Goal: Information Seeking & Learning: Find specific fact

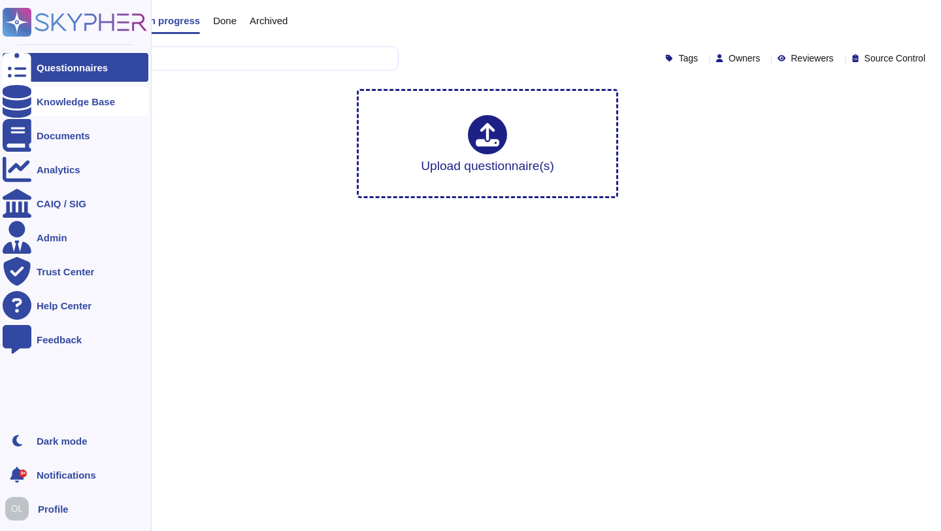
click at [39, 103] on div "Knowledge Base" at bounding box center [76, 102] width 78 height 10
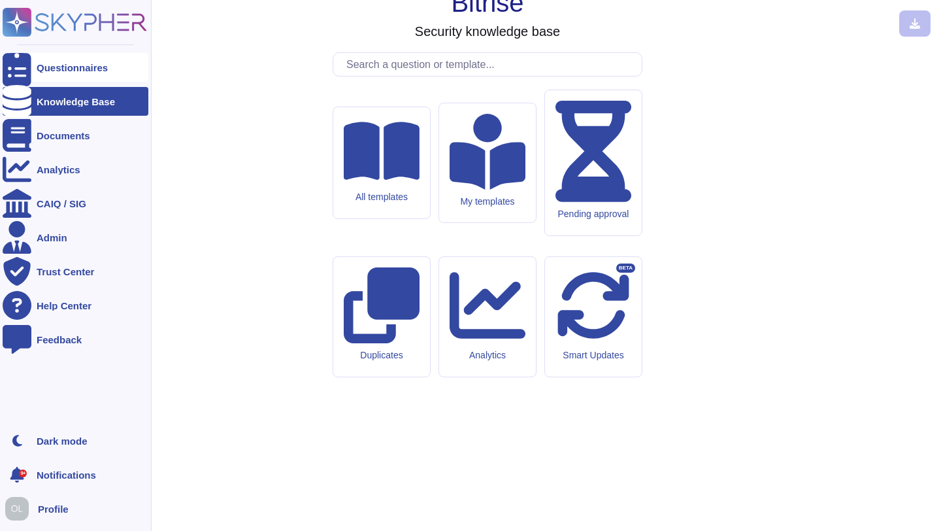
click at [66, 72] on div "Questionnaires" at bounding box center [76, 67] width 146 height 29
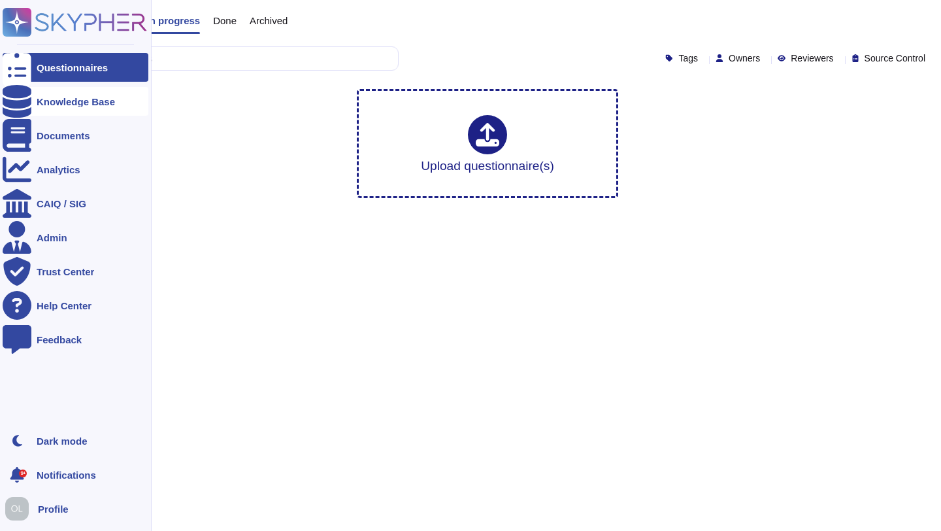
click at [23, 101] on icon at bounding box center [17, 101] width 29 height 33
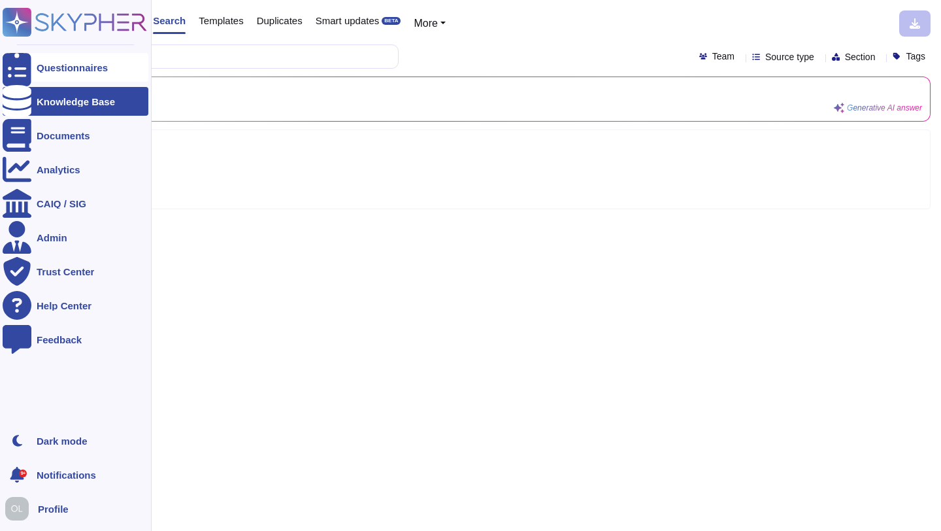
drag, startPoint x: 130, startPoint y: 59, endPoint x: 31, endPoint y: 54, distance: 98.8
click at [31, 54] on div "Questionnaires Knowledge Base Documents Analytics CAIQ / SIG Admin Trust Center…" at bounding box center [470, 265] width 941 height 531
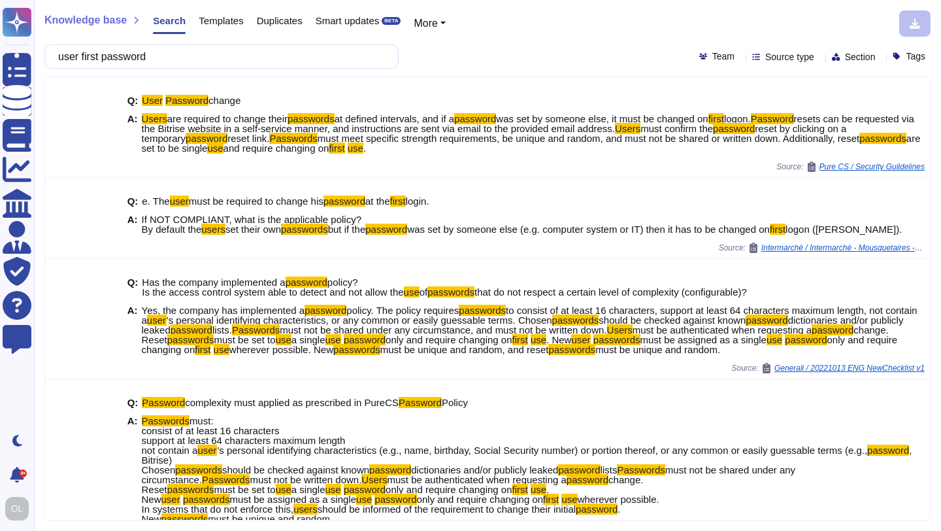
type input "user first password"
click at [446, 24] on button "More" at bounding box center [430, 24] width 32 height 16
click at [553, 20] on div "Knowledge base Search Templates Duplicates Smart updates BETA More Sections" at bounding box center [482, 23] width 876 height 26
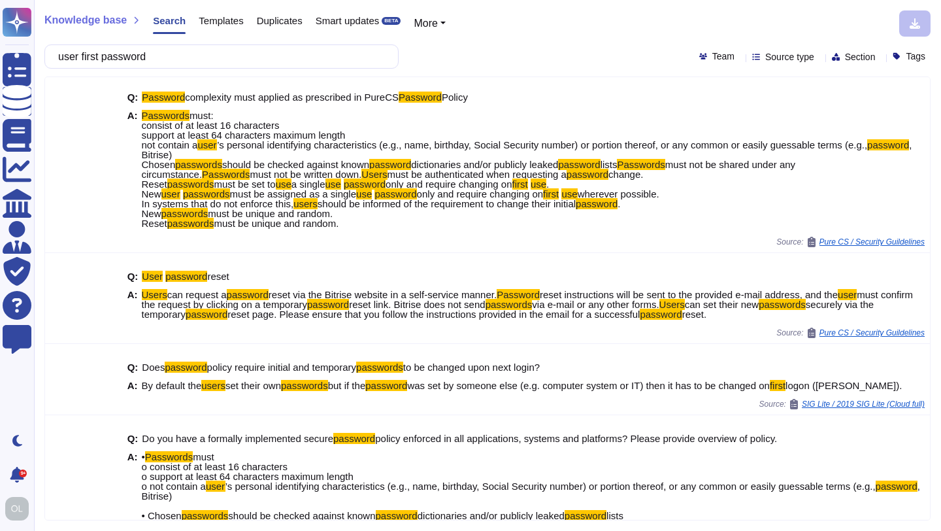
scroll to position [316, 0]
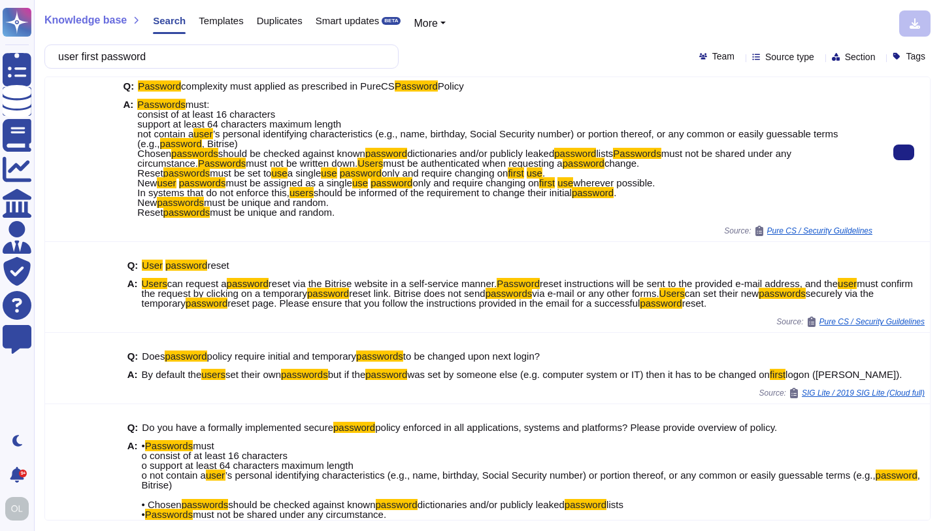
drag, startPoint x: 139, startPoint y: 104, endPoint x: 356, endPoint y: 230, distance: 251.5
click at [356, 217] on span "Passwords must: consist of at least 16 characters support at least 64 character…" at bounding box center [504, 158] width 735 height 118
copy span "Passwords must: consist of at least 16 characters support at least 64 character…"
